Goal: Information Seeking & Learning: Understand process/instructions

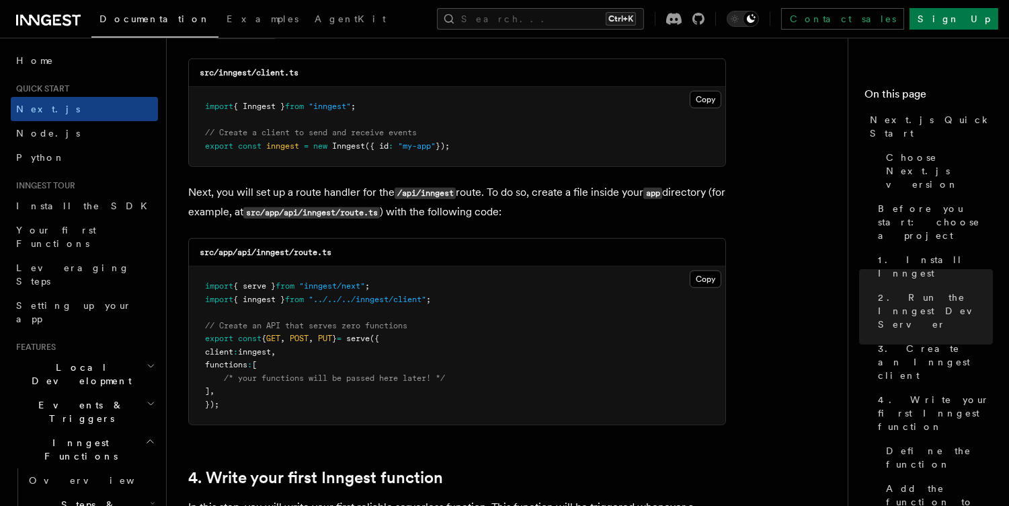
scroll to position [1755, 0]
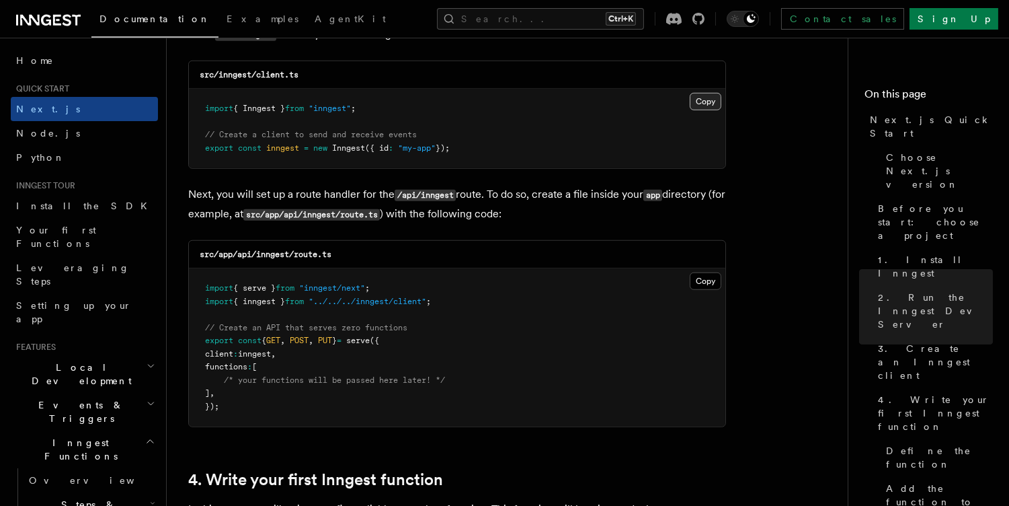
click at [702, 103] on button "Copy Copied" at bounding box center [706, 101] width 32 height 17
click at [707, 280] on button "Copy Copied" at bounding box center [706, 280] width 32 height 17
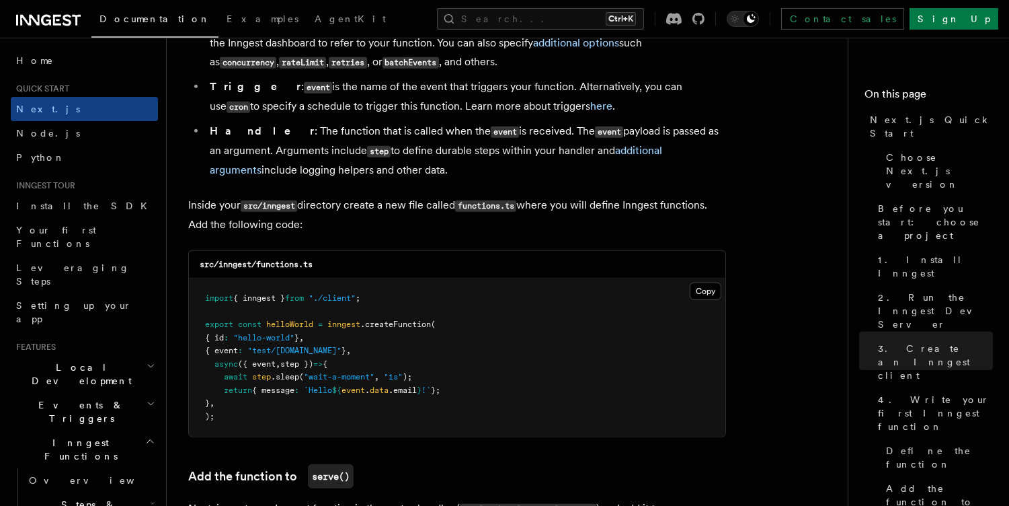
scroll to position [2465, 0]
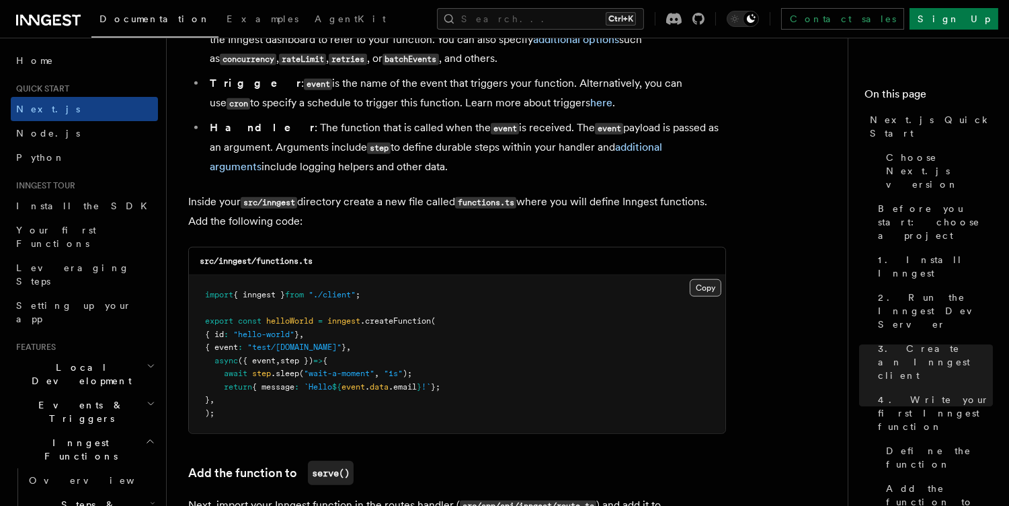
click at [707, 284] on button "Copy Copied" at bounding box center [706, 287] width 32 height 17
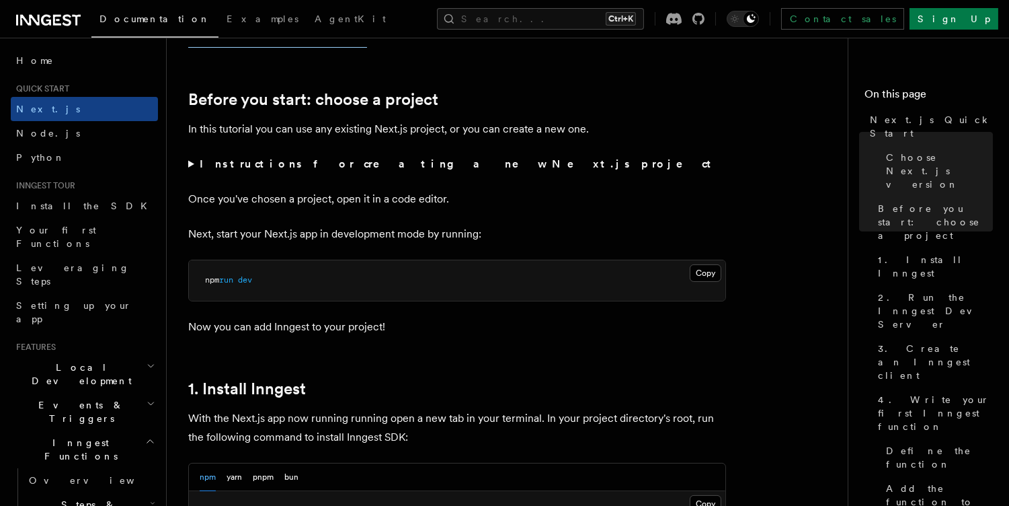
scroll to position [0, 0]
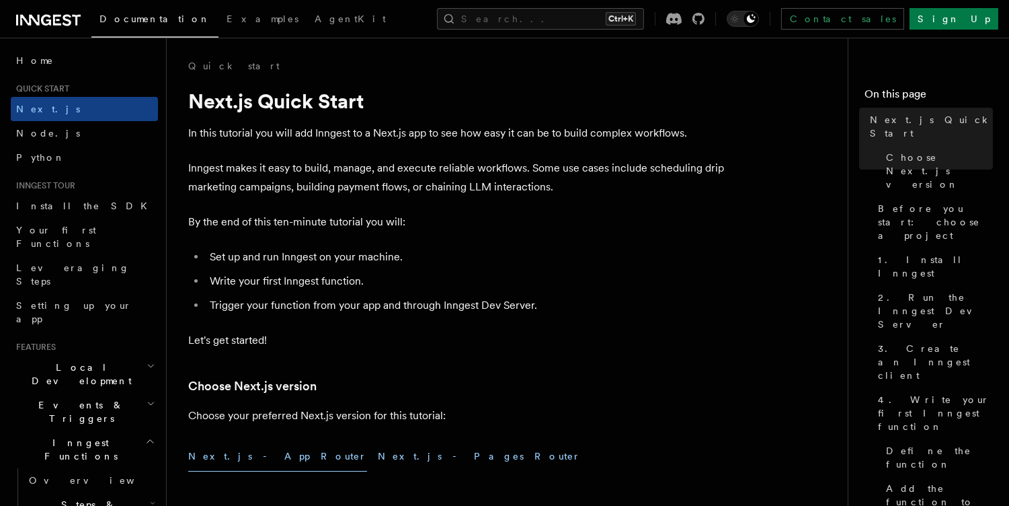
click at [378, 453] on button "Next.js - Pages Router" at bounding box center [479, 456] width 203 height 30
click at [231, 447] on button "Next.js - App Router" at bounding box center [277, 456] width 179 height 30
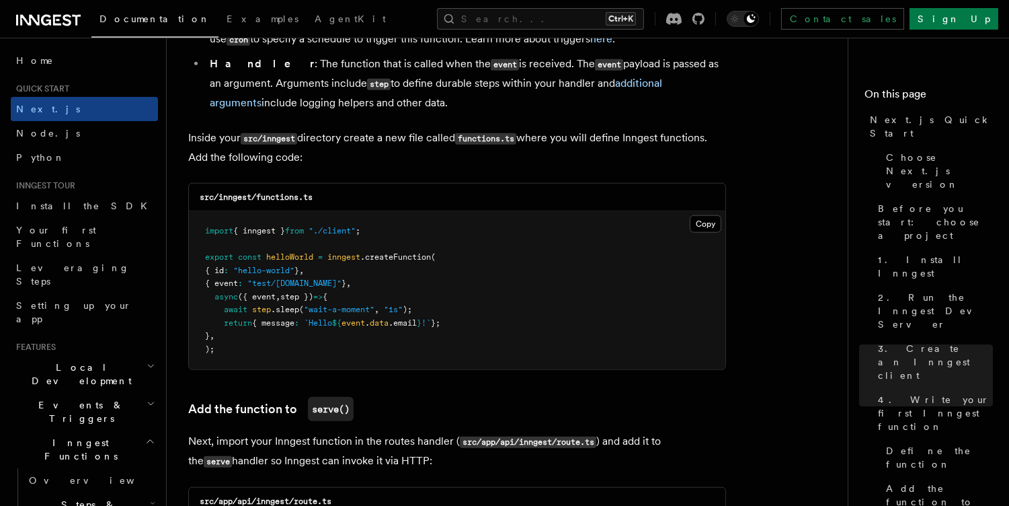
scroll to position [2527, 0]
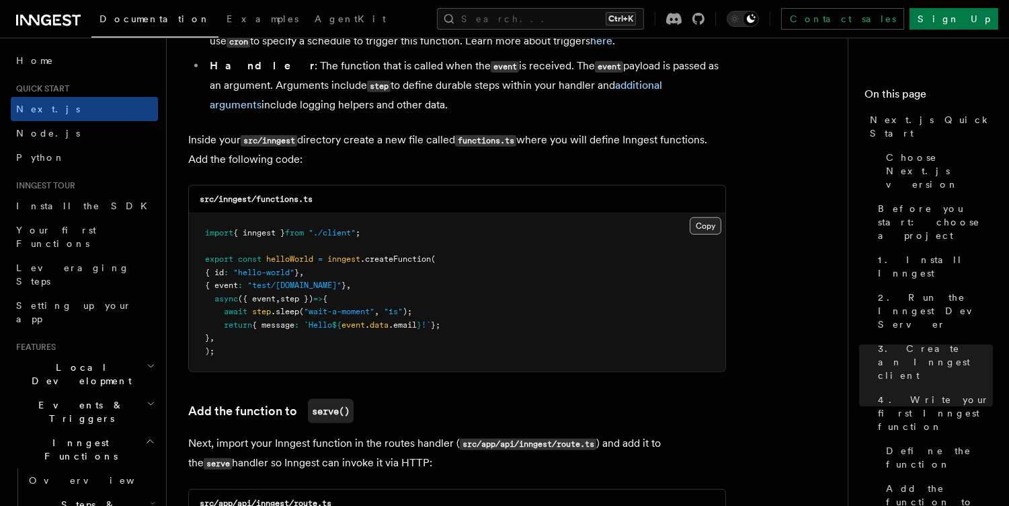
click at [703, 223] on button "Copy Copied" at bounding box center [706, 225] width 32 height 17
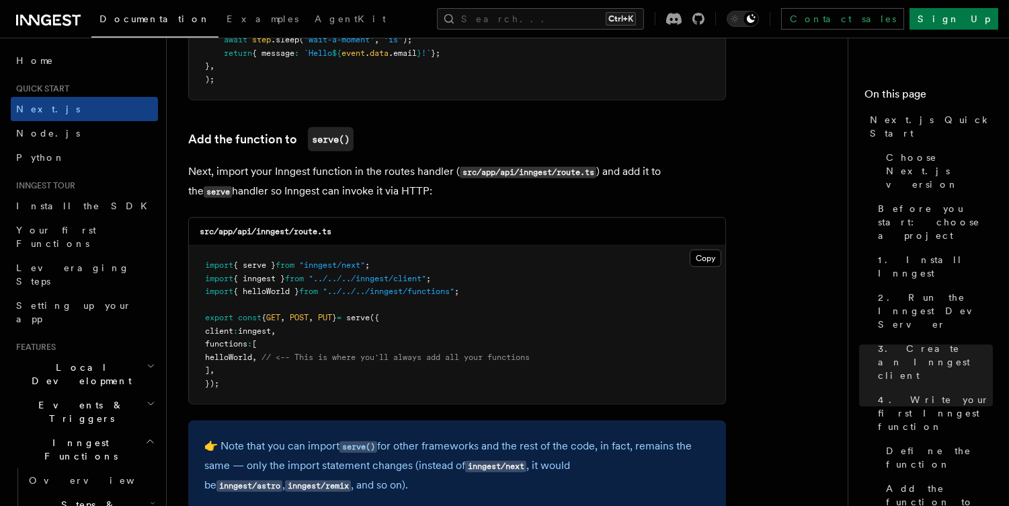
scroll to position [2814, 0]
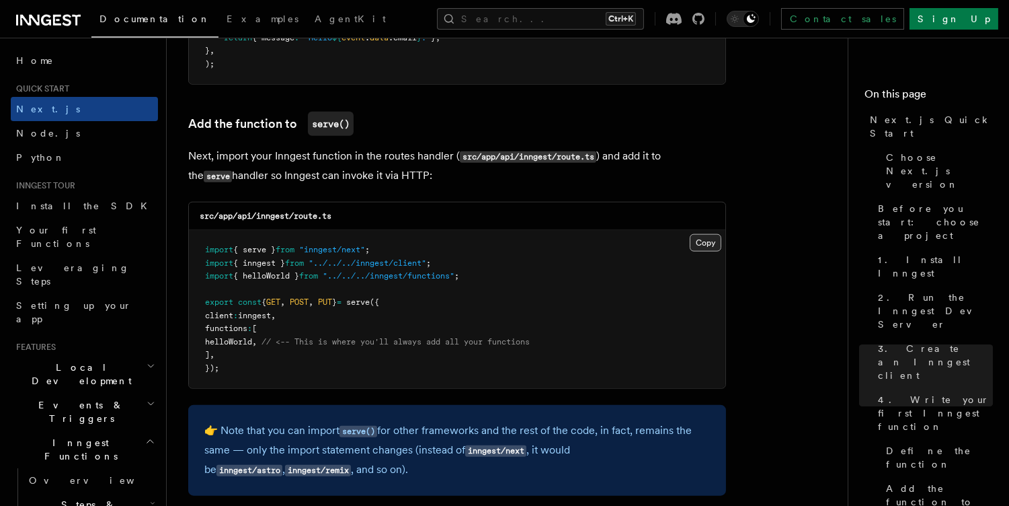
click at [705, 244] on button "Copy Copied" at bounding box center [706, 242] width 32 height 17
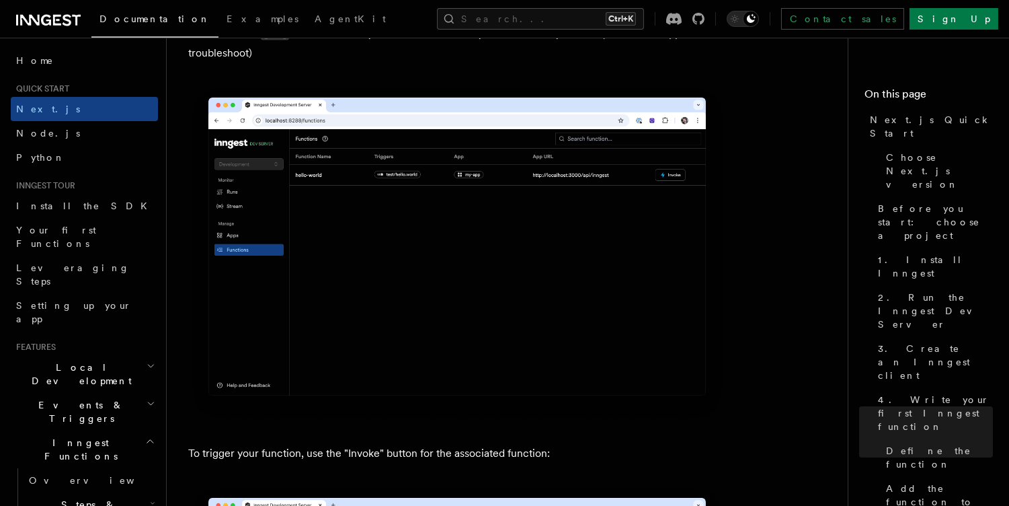
scroll to position [3374, 0]
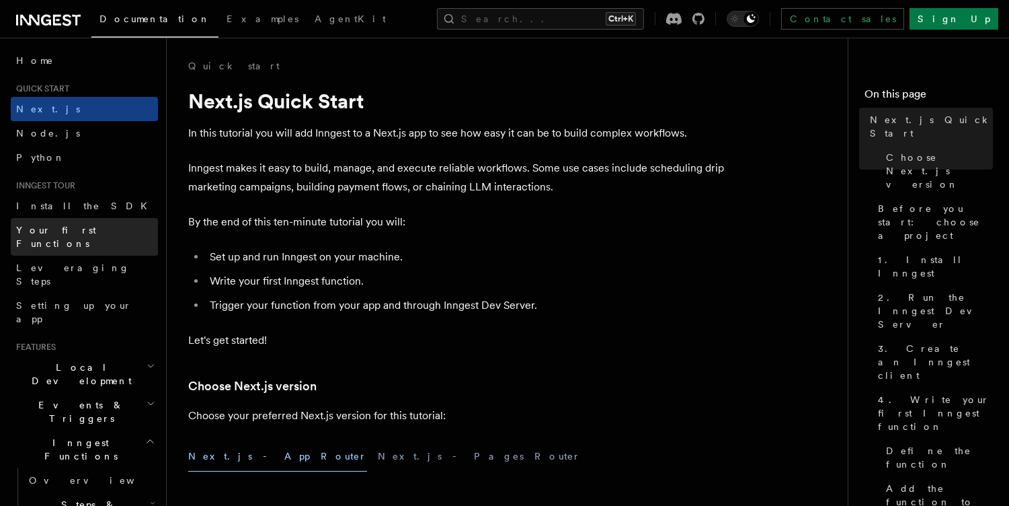
click at [51, 227] on span "Your first Functions" at bounding box center [56, 237] width 80 height 24
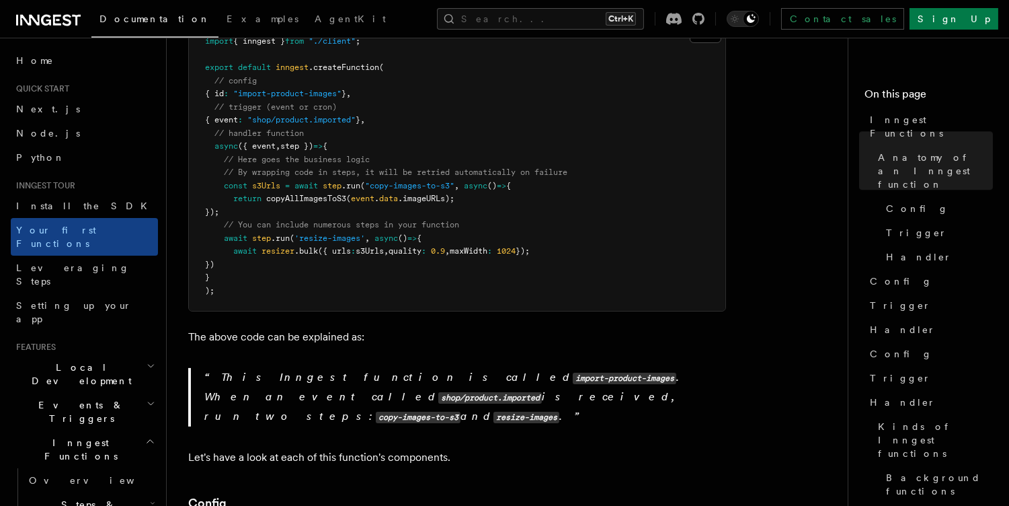
scroll to position [386, 0]
click at [36, 114] on span "Next.js" at bounding box center [48, 108] width 64 height 13
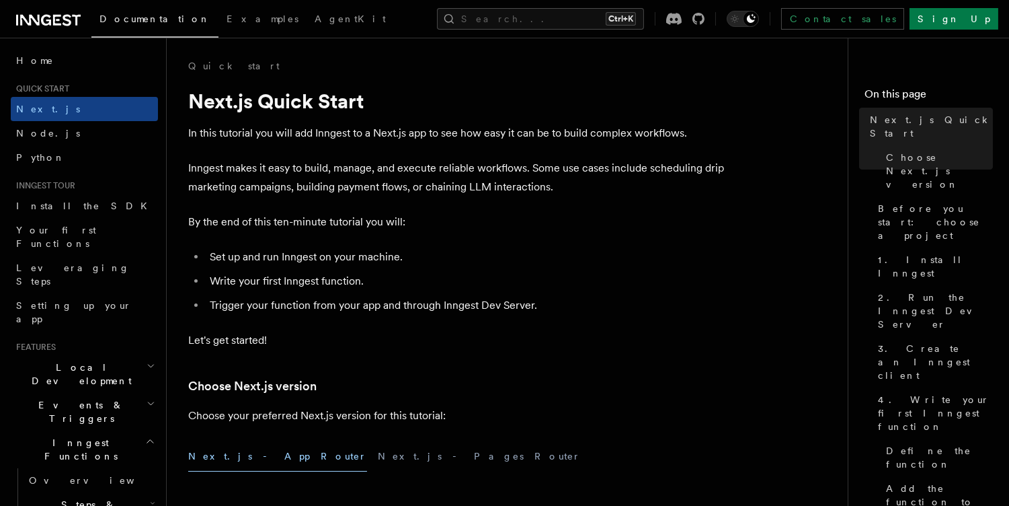
click at [348, 175] on p "Inngest makes it easy to build, manage, and execute reliable workflows. Some us…" at bounding box center [457, 178] width 538 height 38
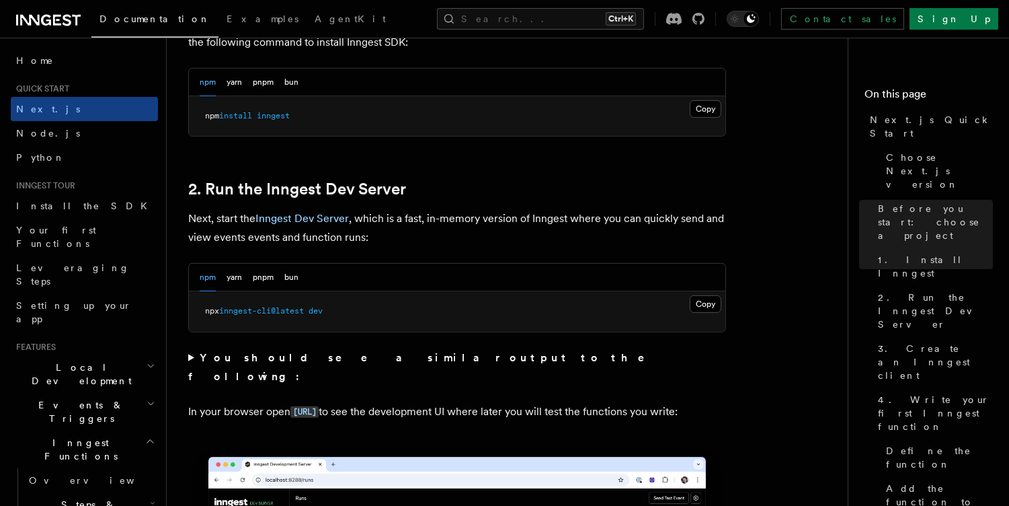
scroll to position [822, 0]
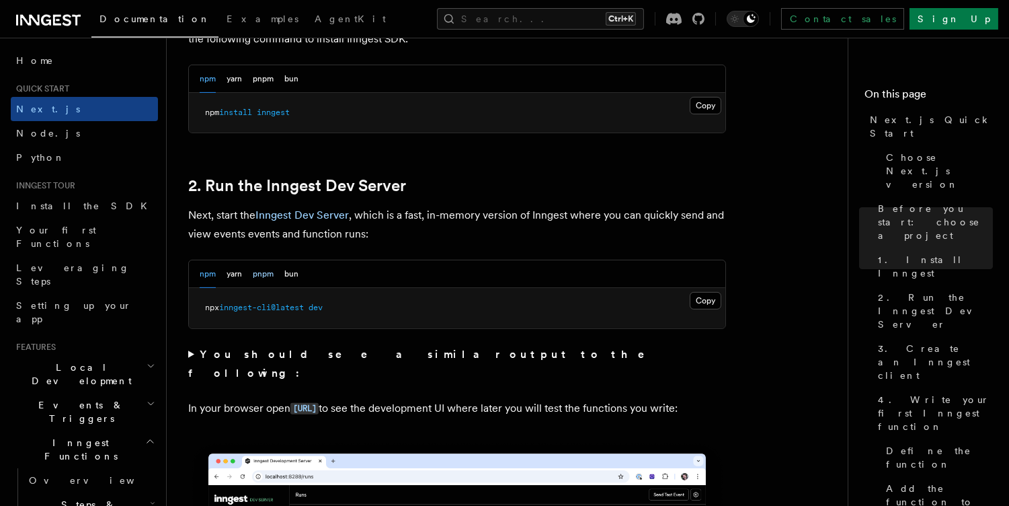
click at [259, 268] on button "pnpm" at bounding box center [263, 274] width 21 height 28
click at [298, 272] on button "bun" at bounding box center [291, 274] width 14 height 28
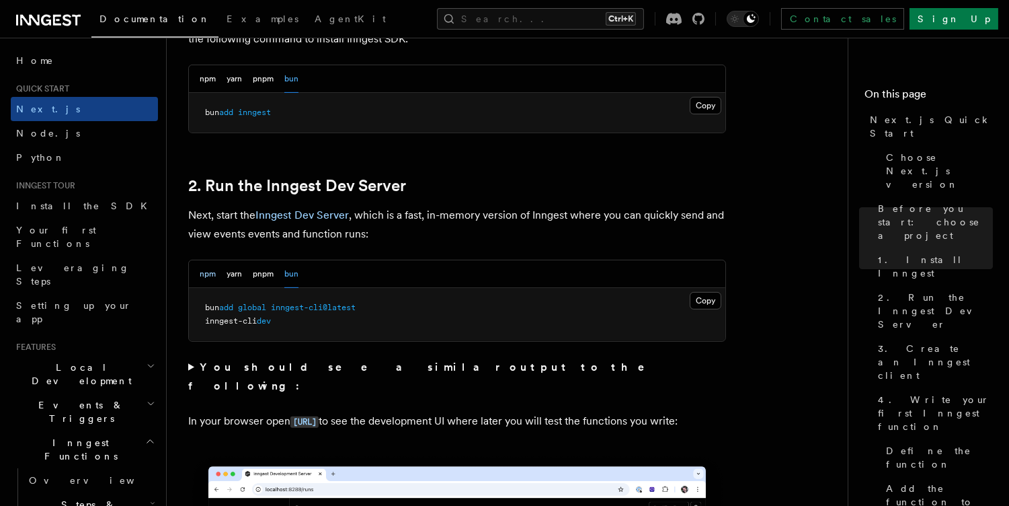
click at [206, 271] on button "npm" at bounding box center [208, 274] width 16 height 28
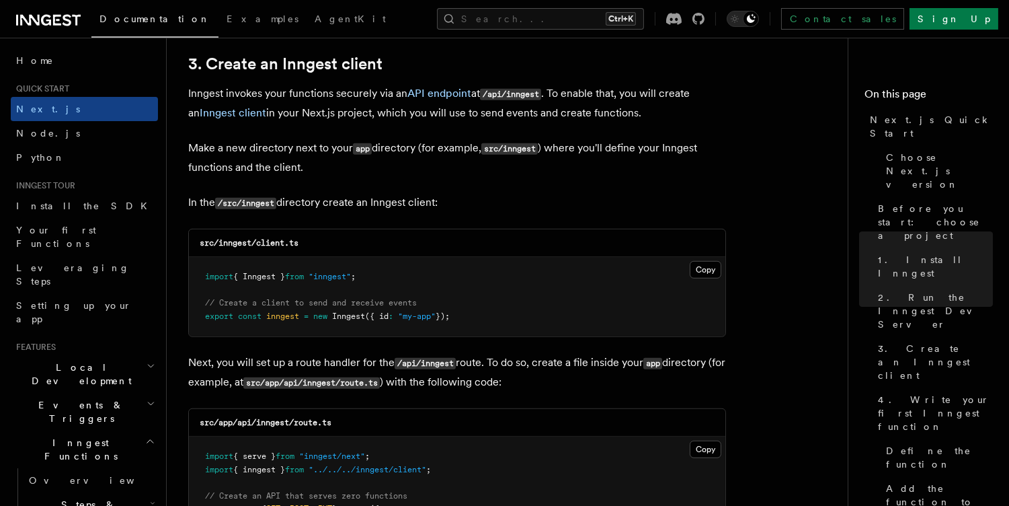
scroll to position [1593, 0]
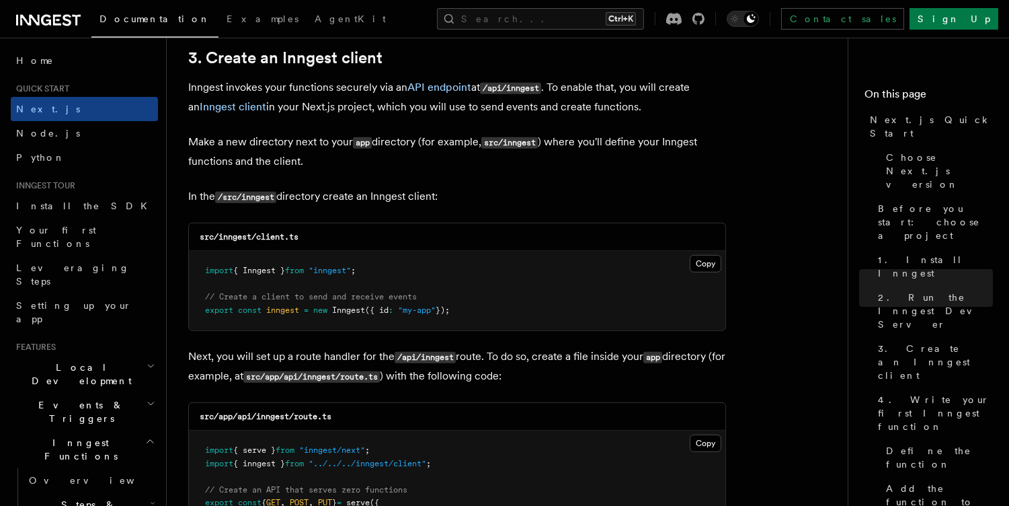
click at [459, 144] on p "Make a new directory next to your app directory (for example, src/inngest ) whe…" at bounding box center [457, 151] width 538 height 38
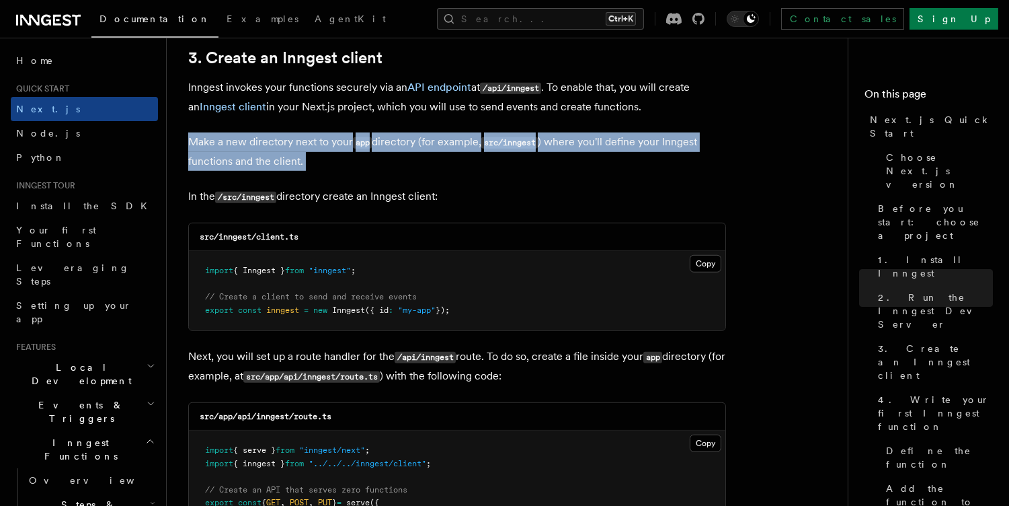
click at [459, 144] on p "Make a new directory next to your app directory (for example, src/inngest ) whe…" at bounding box center [457, 151] width 538 height 38
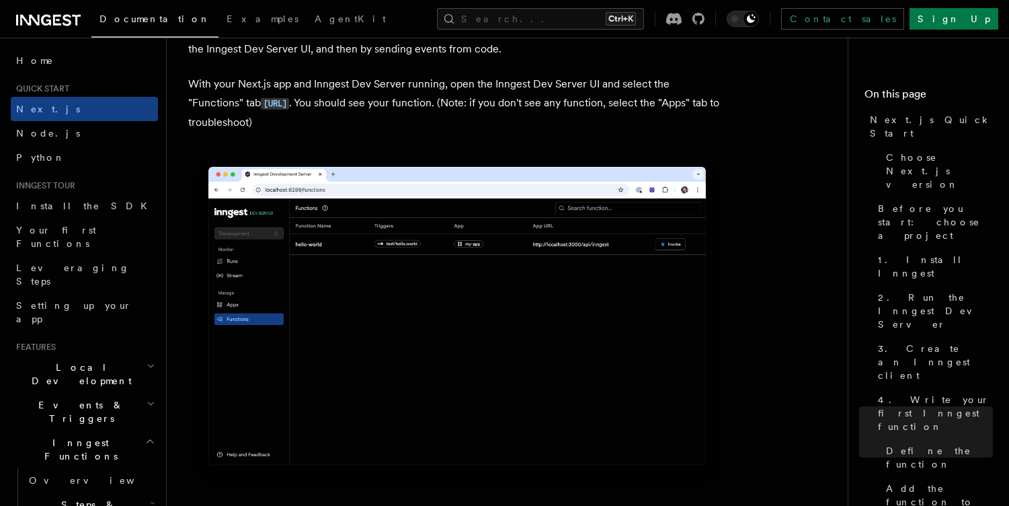
scroll to position [3175, 0]
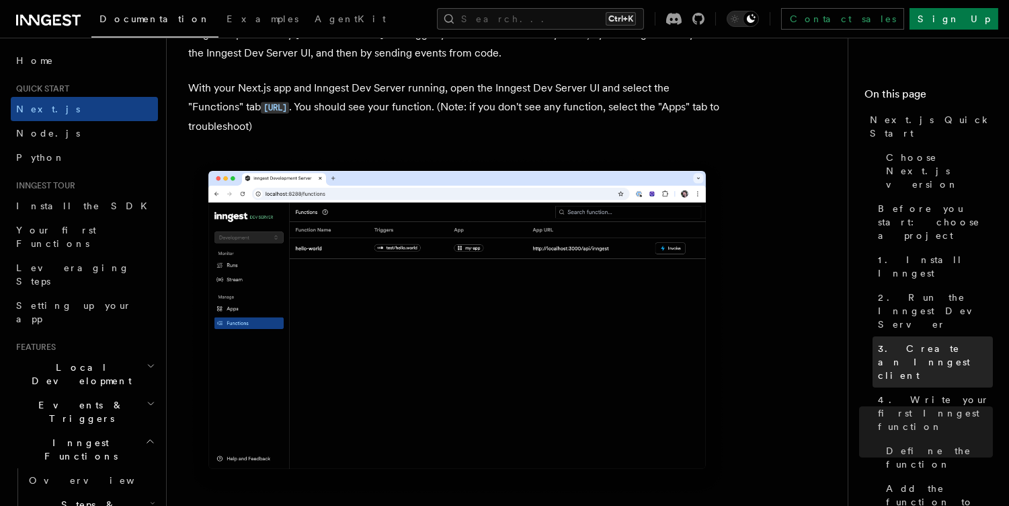
click at [906, 342] on span "3. Create an Inngest client" at bounding box center [935, 362] width 115 height 40
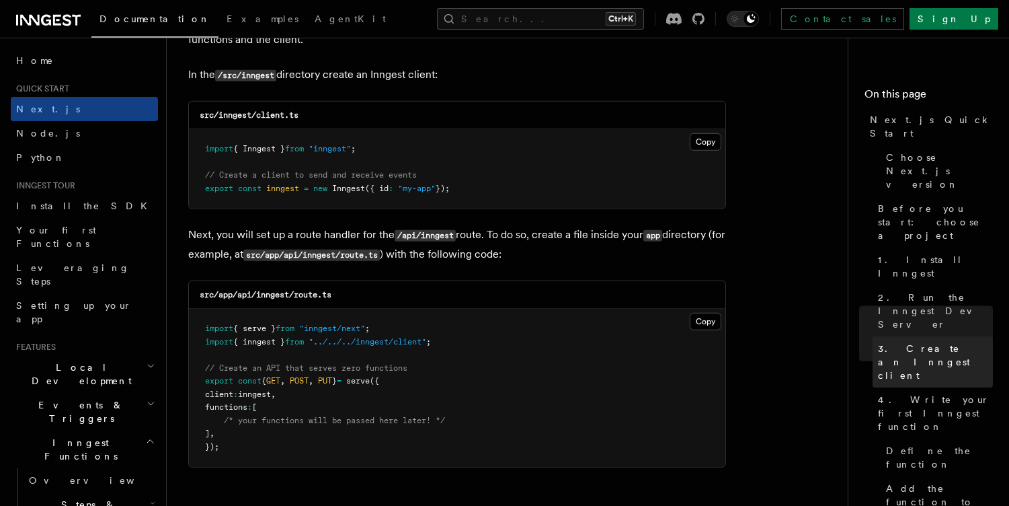
scroll to position [1578, 0]
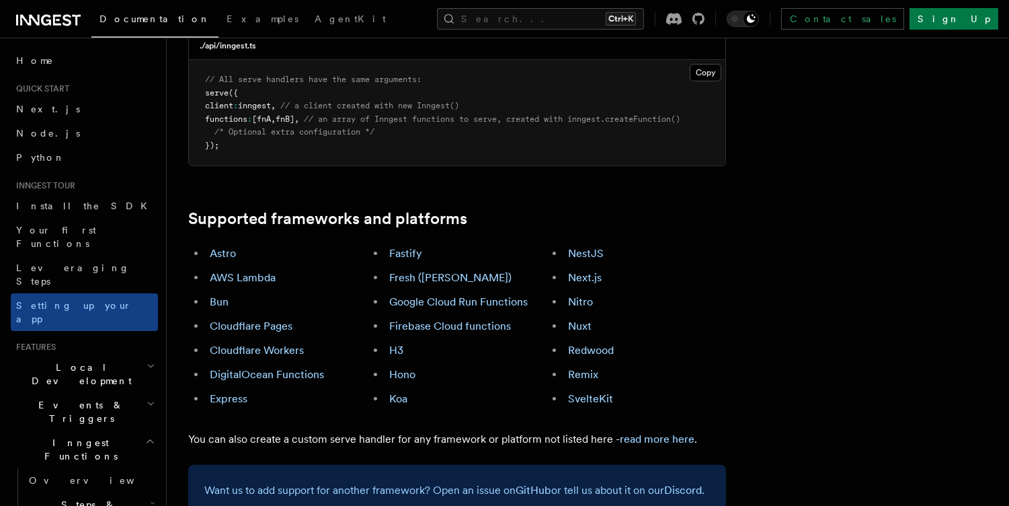
scroll to position [684, 0]
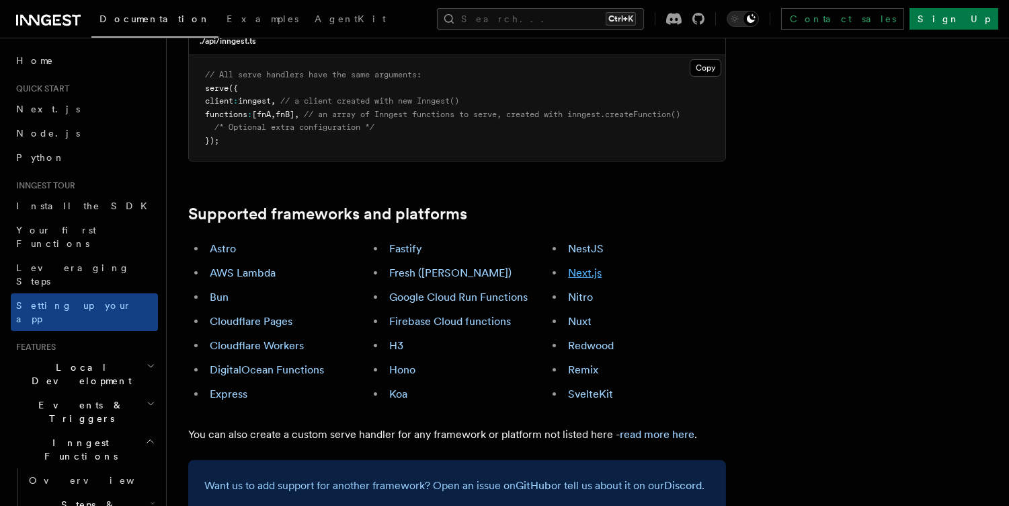
click at [589, 266] on link "Next.js" at bounding box center [585, 272] width 34 height 13
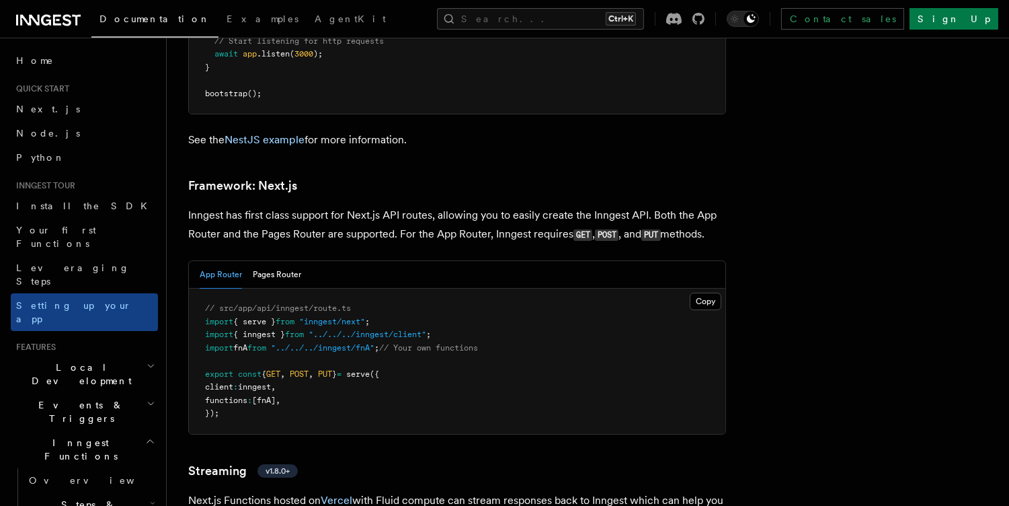
scroll to position [8156, 0]
